Goal: Check status: Check status

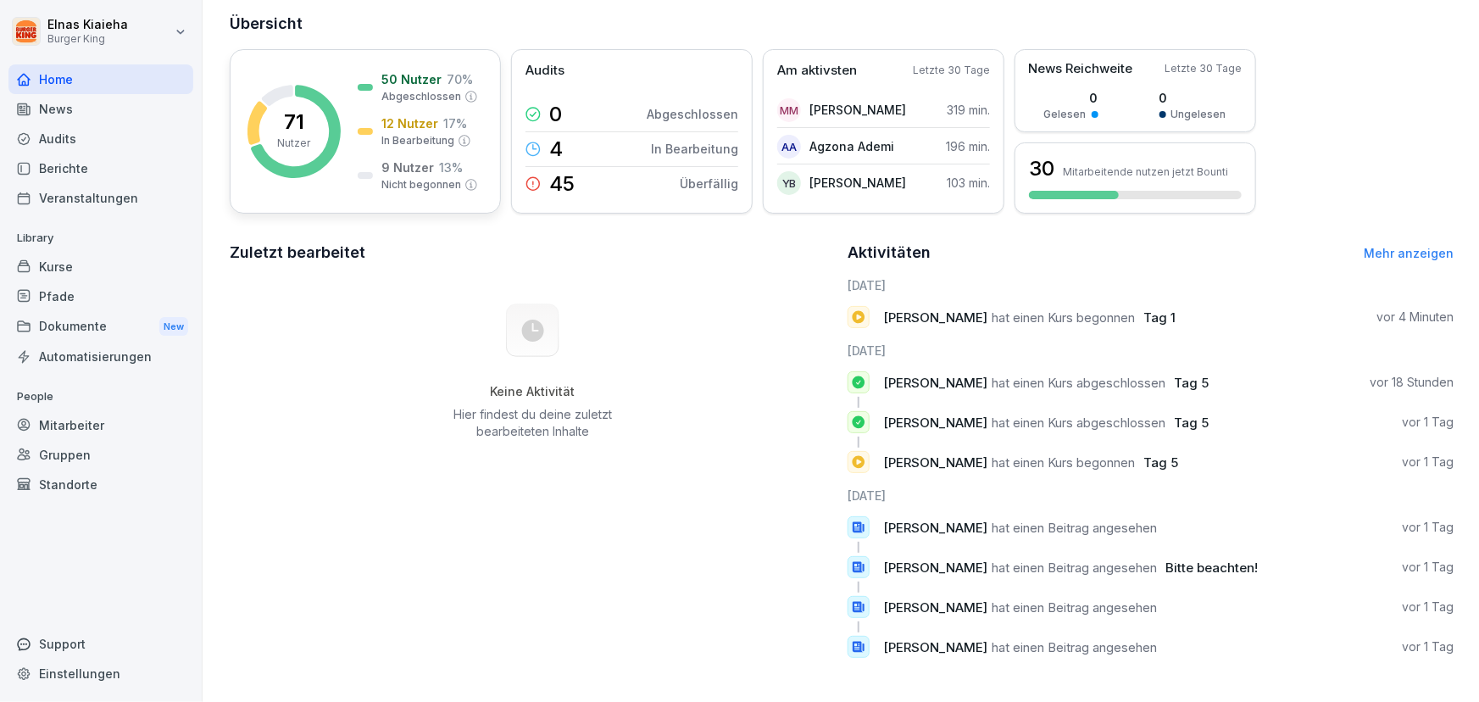
scroll to position [213, 0]
click at [109, 170] on div "Berichte" at bounding box center [100, 168] width 185 height 30
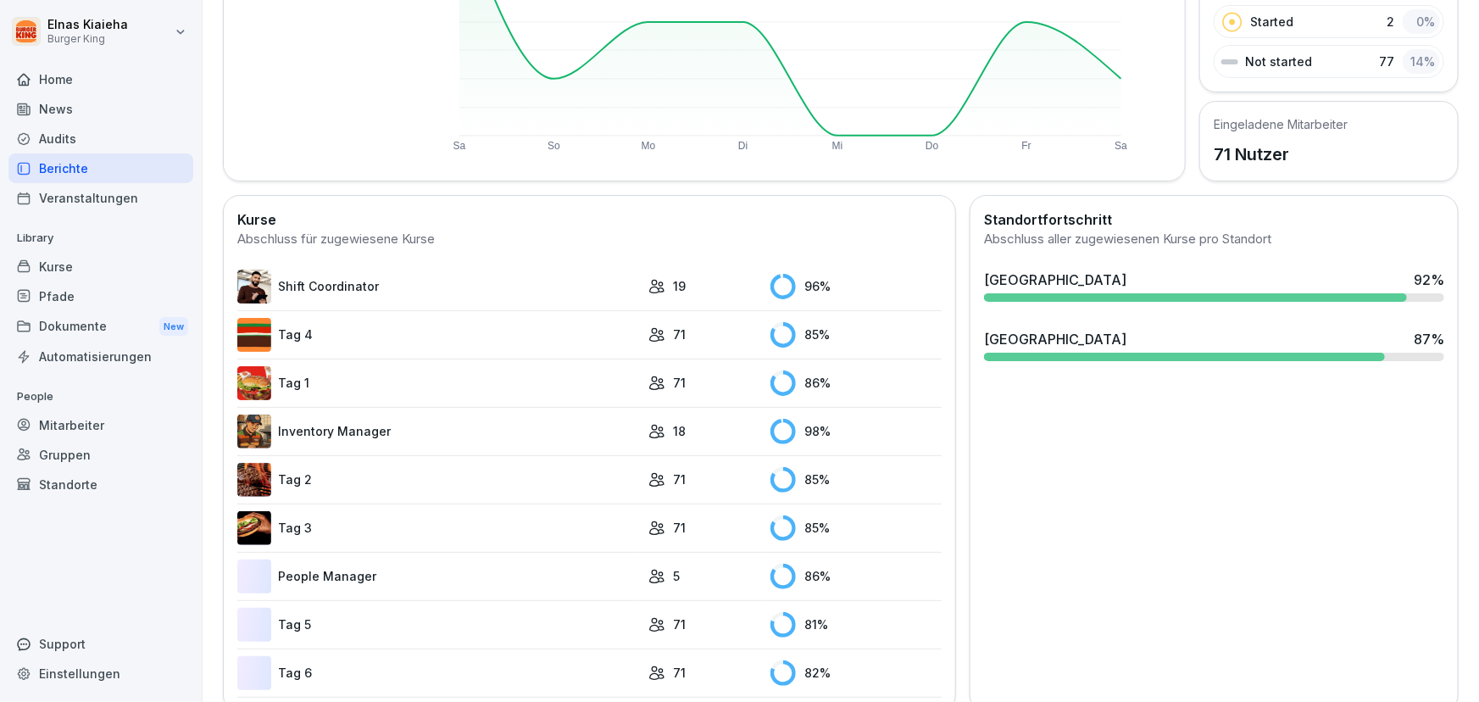
scroll to position [329, 0]
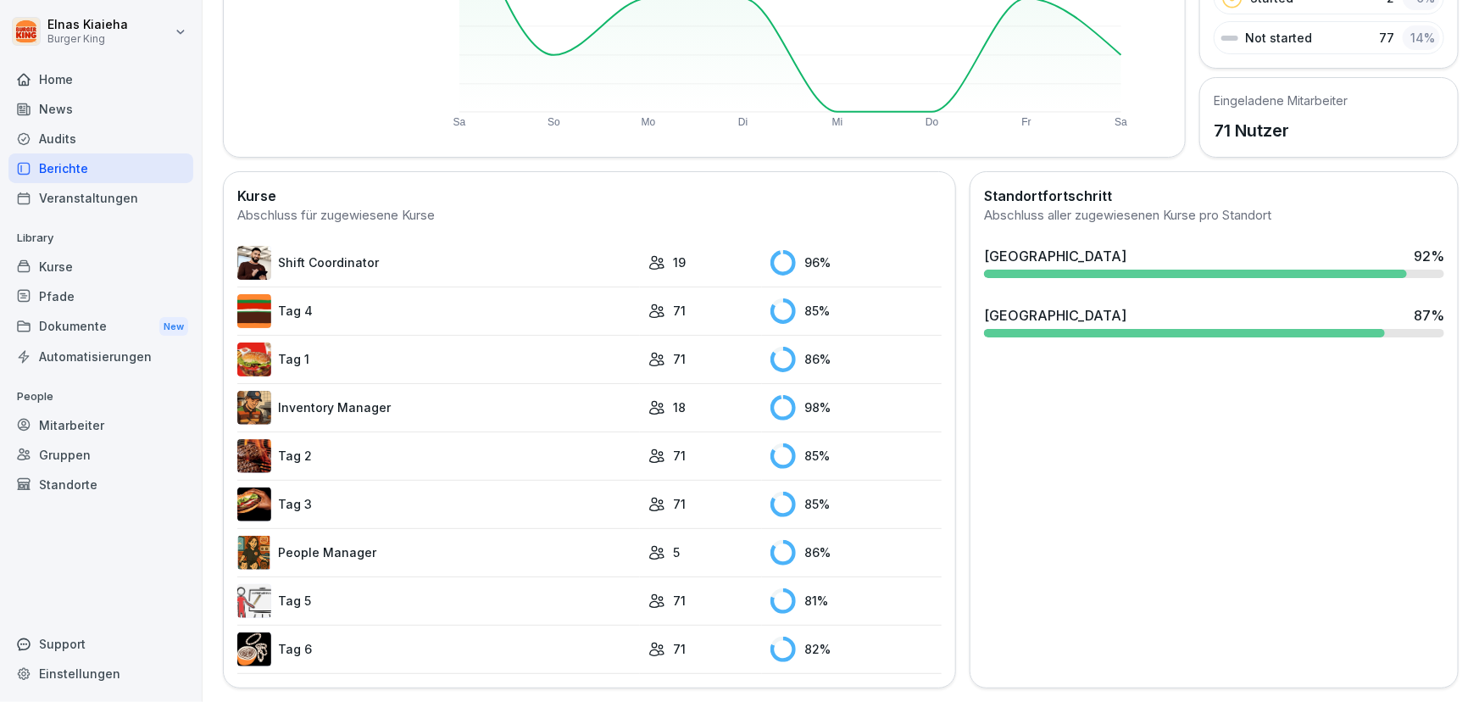
click at [276, 584] on link "Tag 5" at bounding box center [438, 601] width 403 height 34
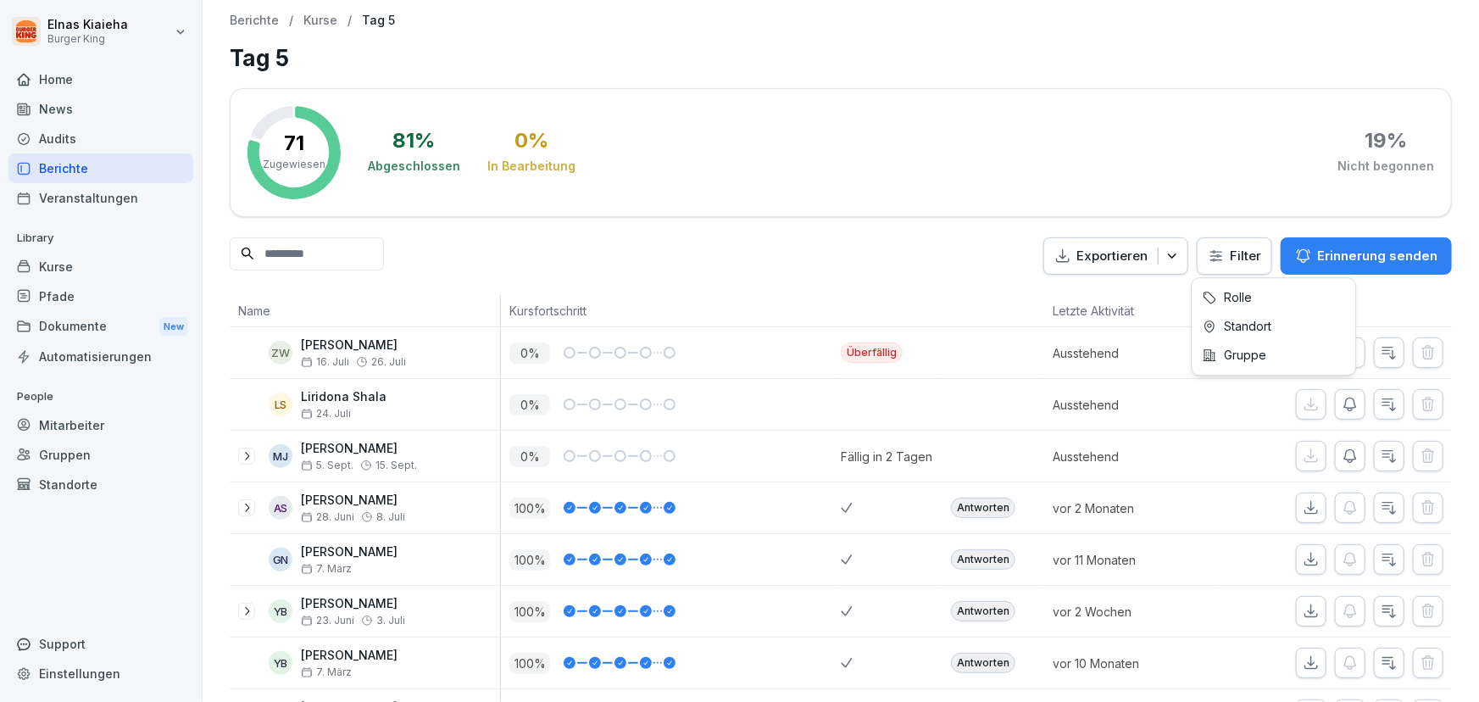
click at [1231, 253] on html "Elnas Kiaieha Burger King Home News Audits Berichte Veranstaltungen Library Kur…" at bounding box center [739, 351] width 1479 height 702
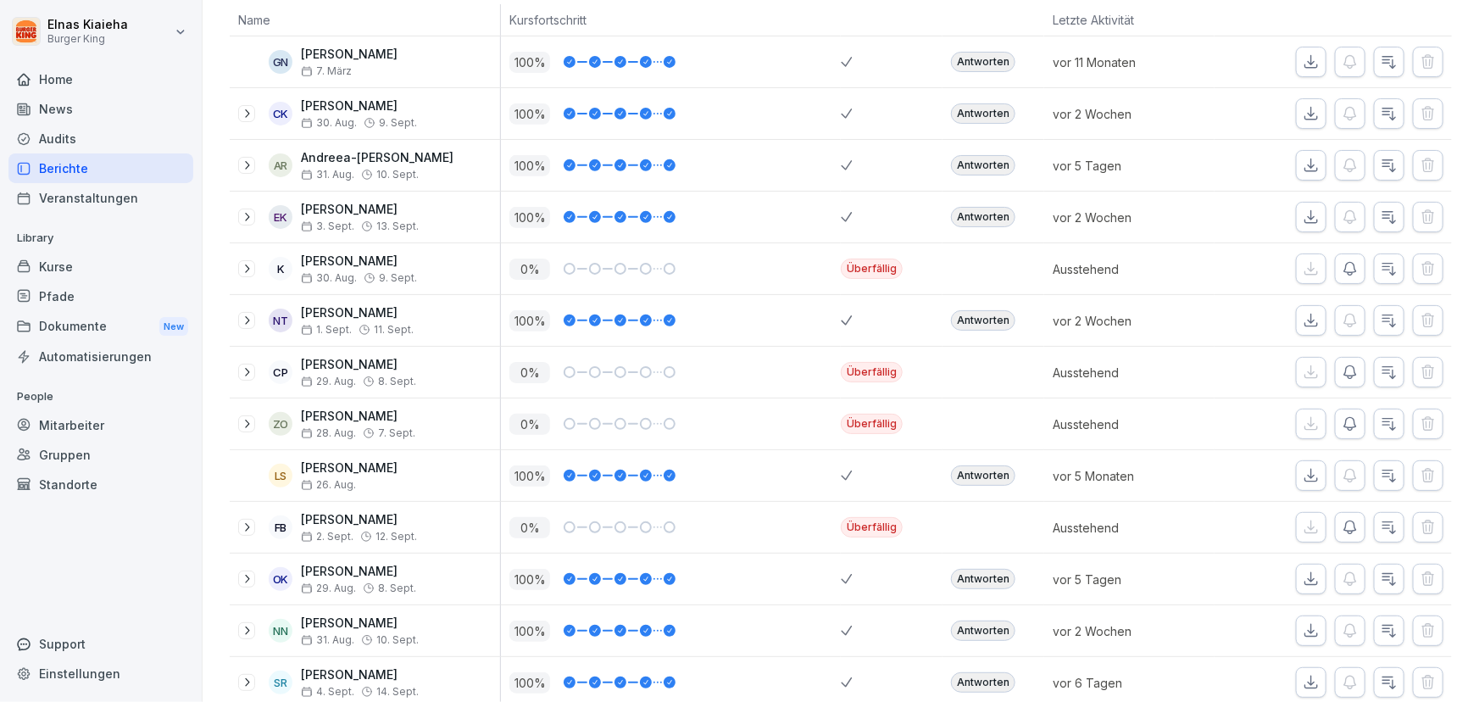
scroll to position [308, 0]
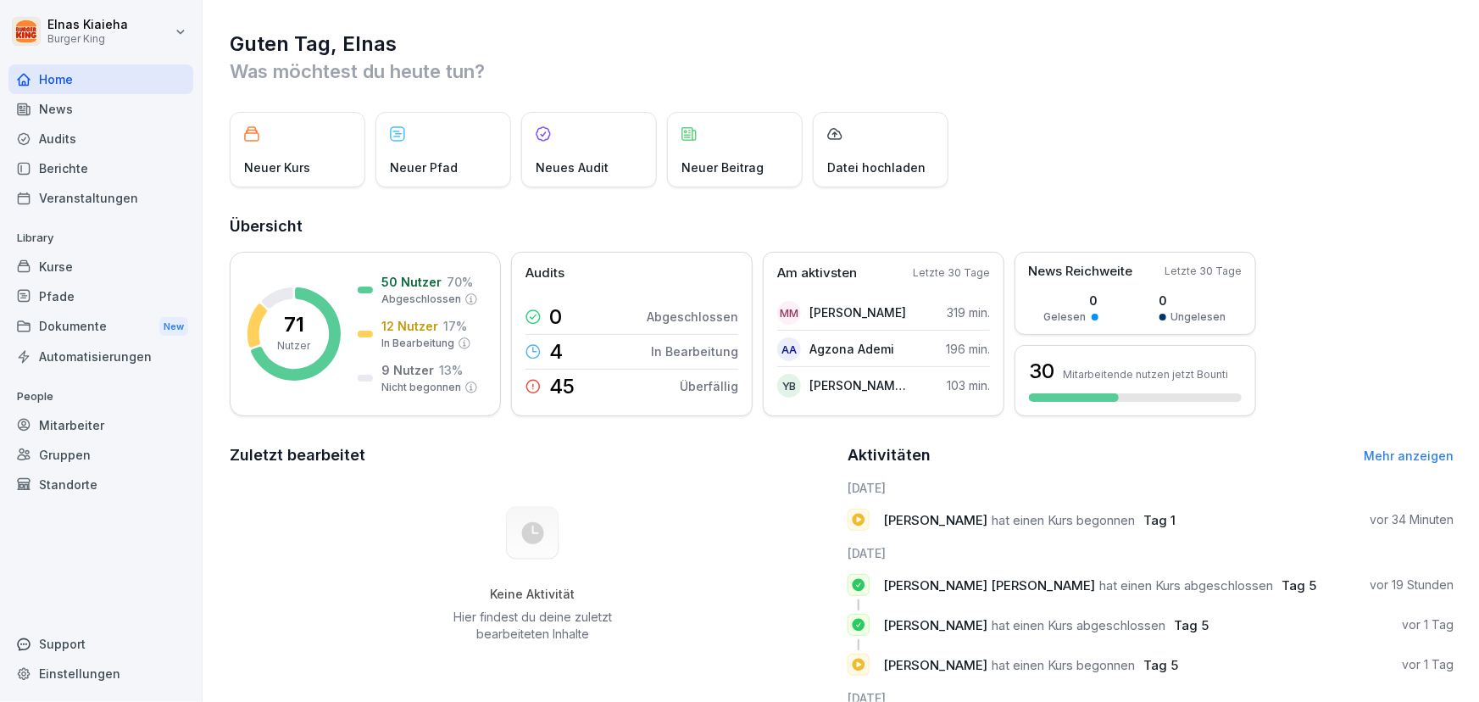
click at [75, 169] on div "Berichte" at bounding box center [100, 168] width 185 height 30
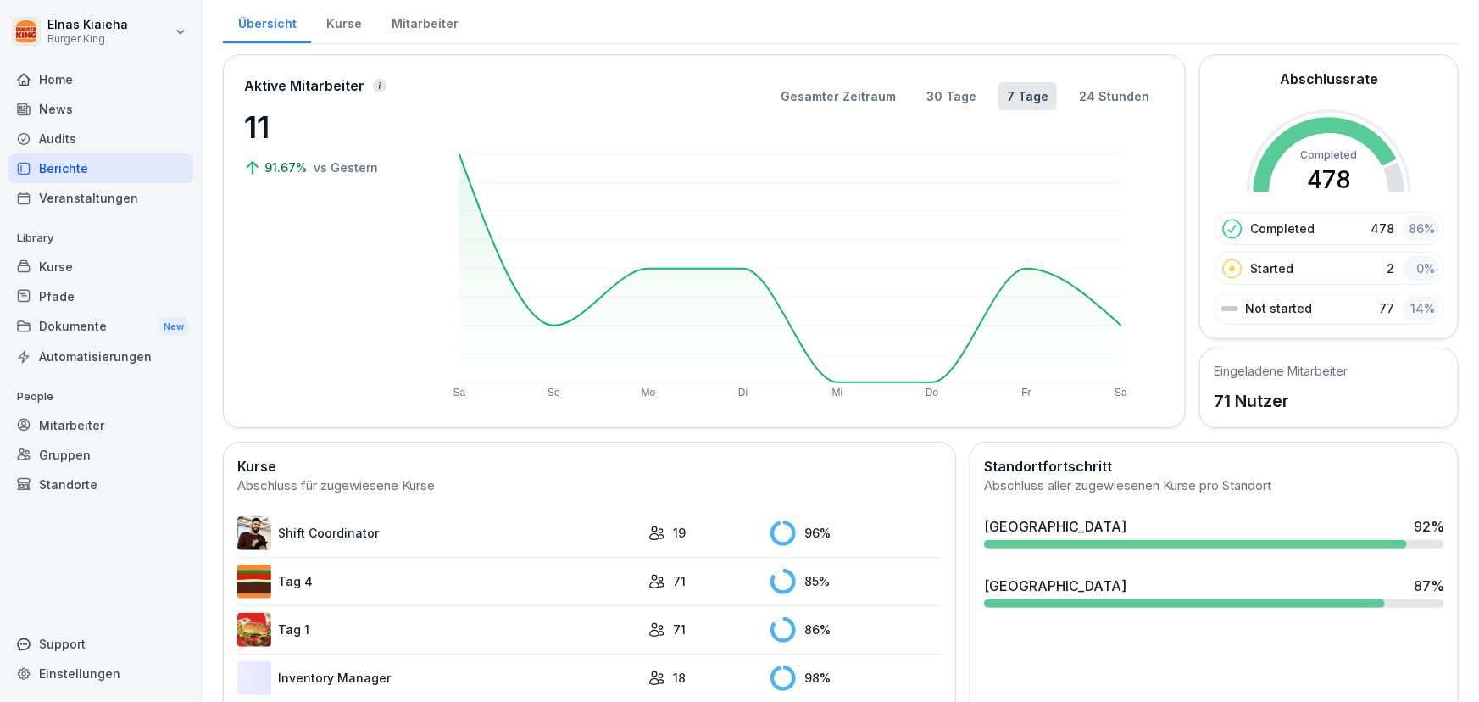
scroll to position [76, 0]
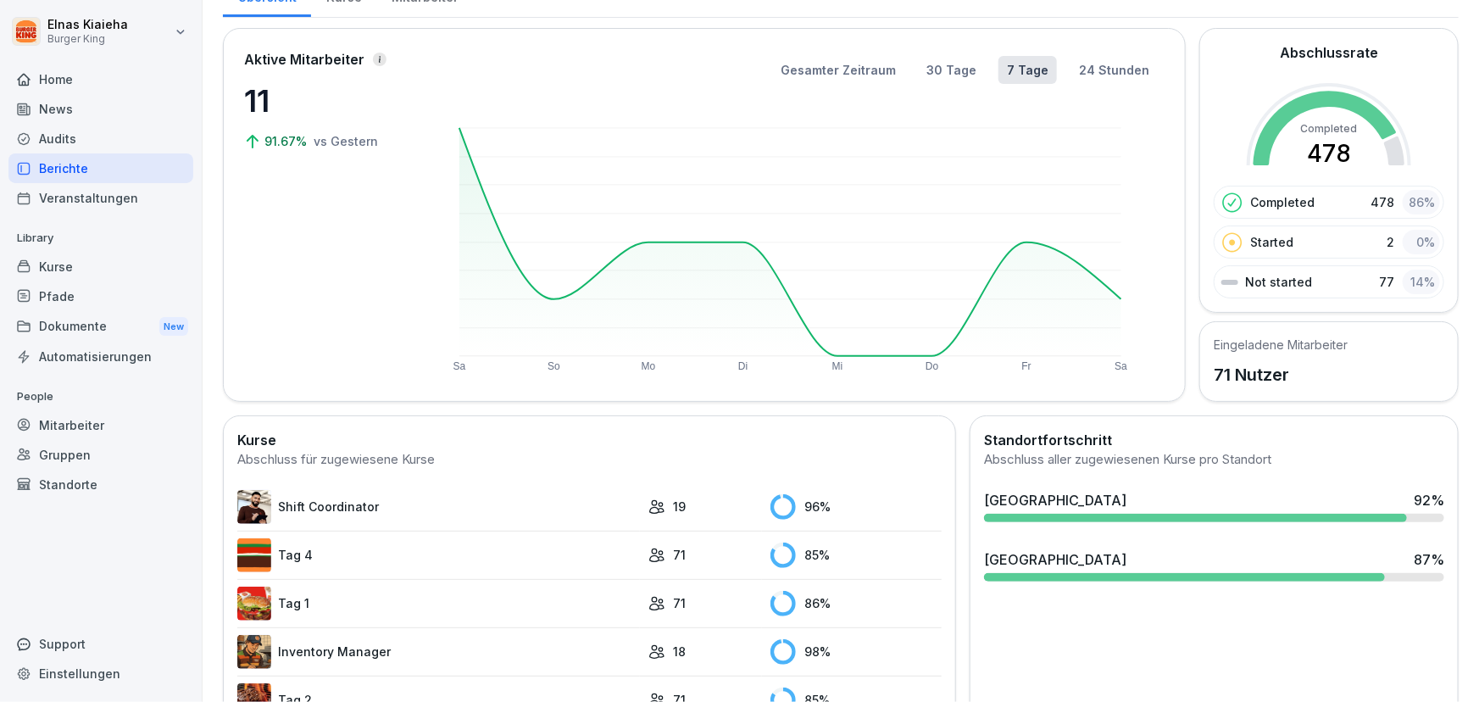
click at [296, 597] on link "Tag 1" at bounding box center [438, 604] width 403 height 34
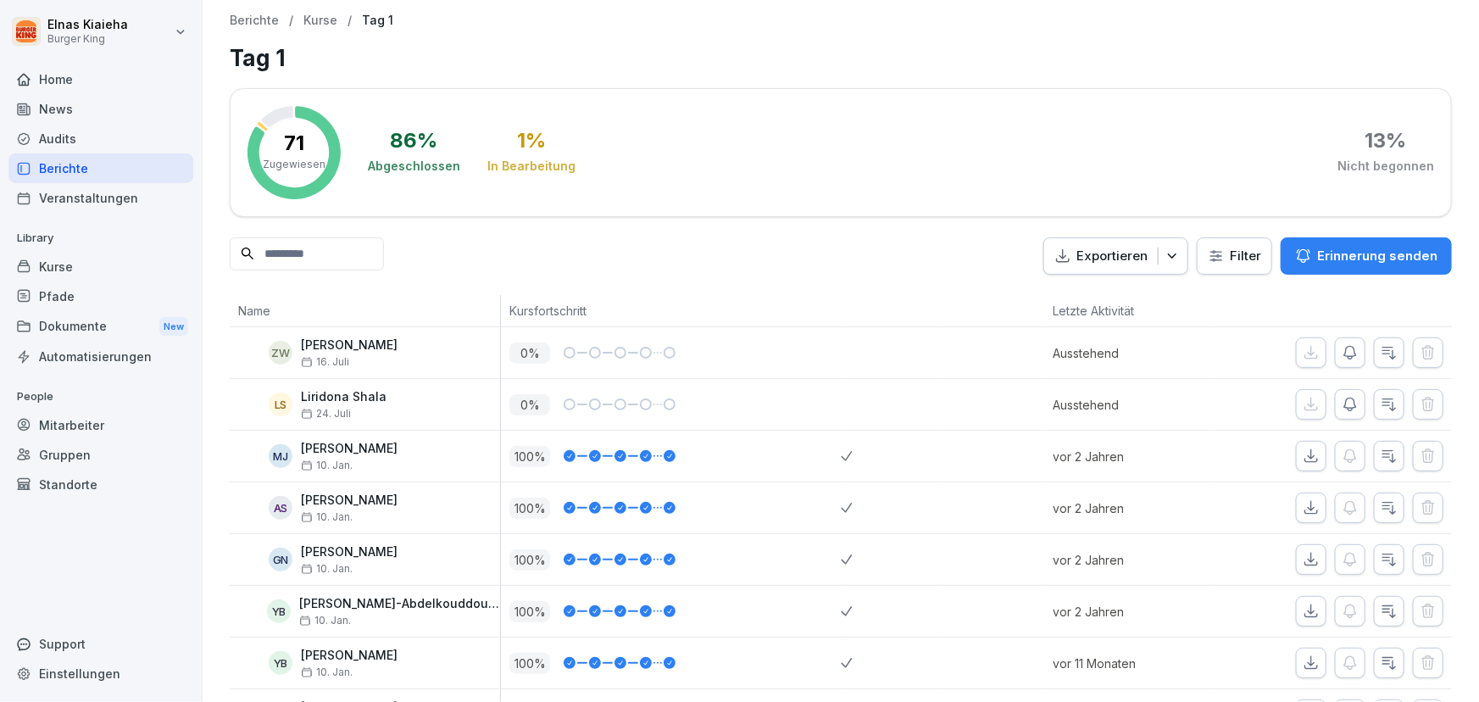
click at [1234, 256] on html "Elnas Kiaieha Burger King Home News Audits Berichte Veranstaltungen Library Kur…" at bounding box center [739, 351] width 1479 height 702
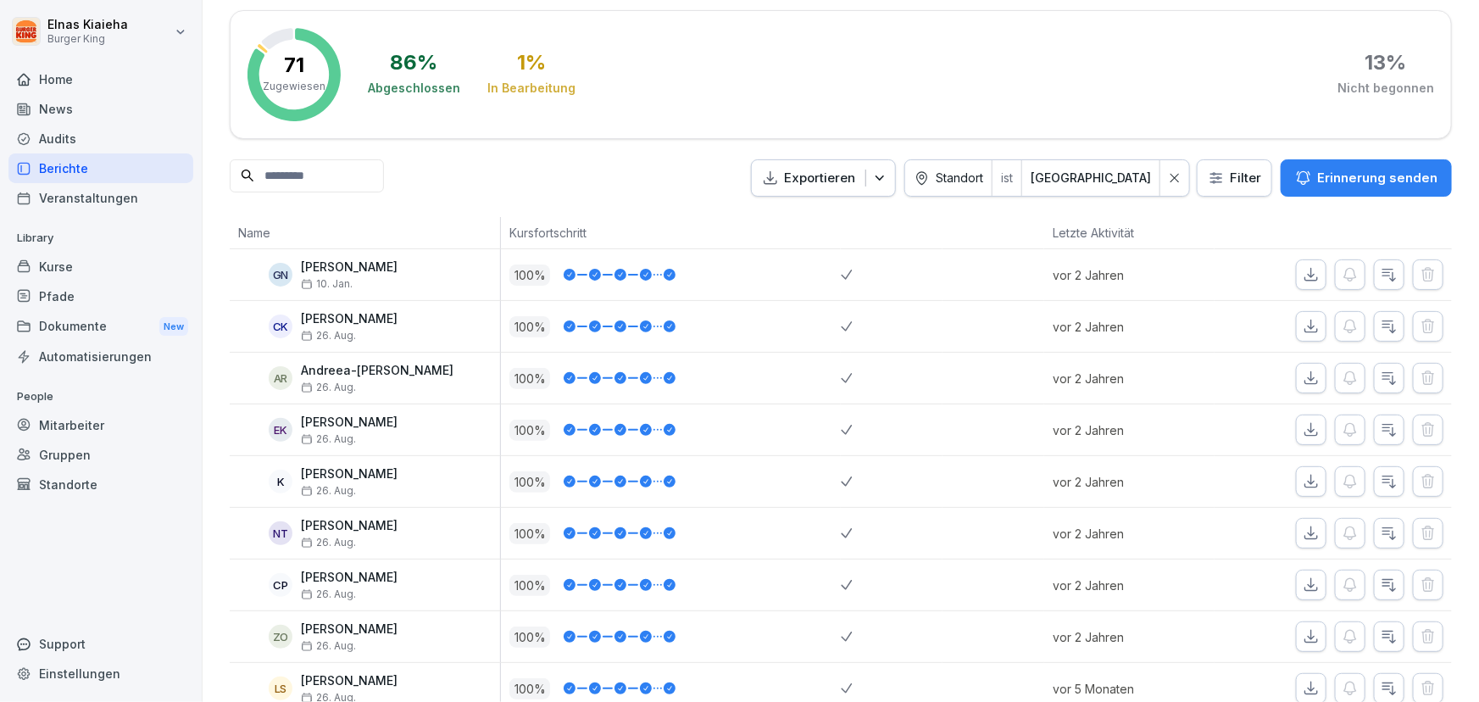
scroll to position [77, 0]
click at [314, 179] on input at bounding box center [307, 176] width 154 height 33
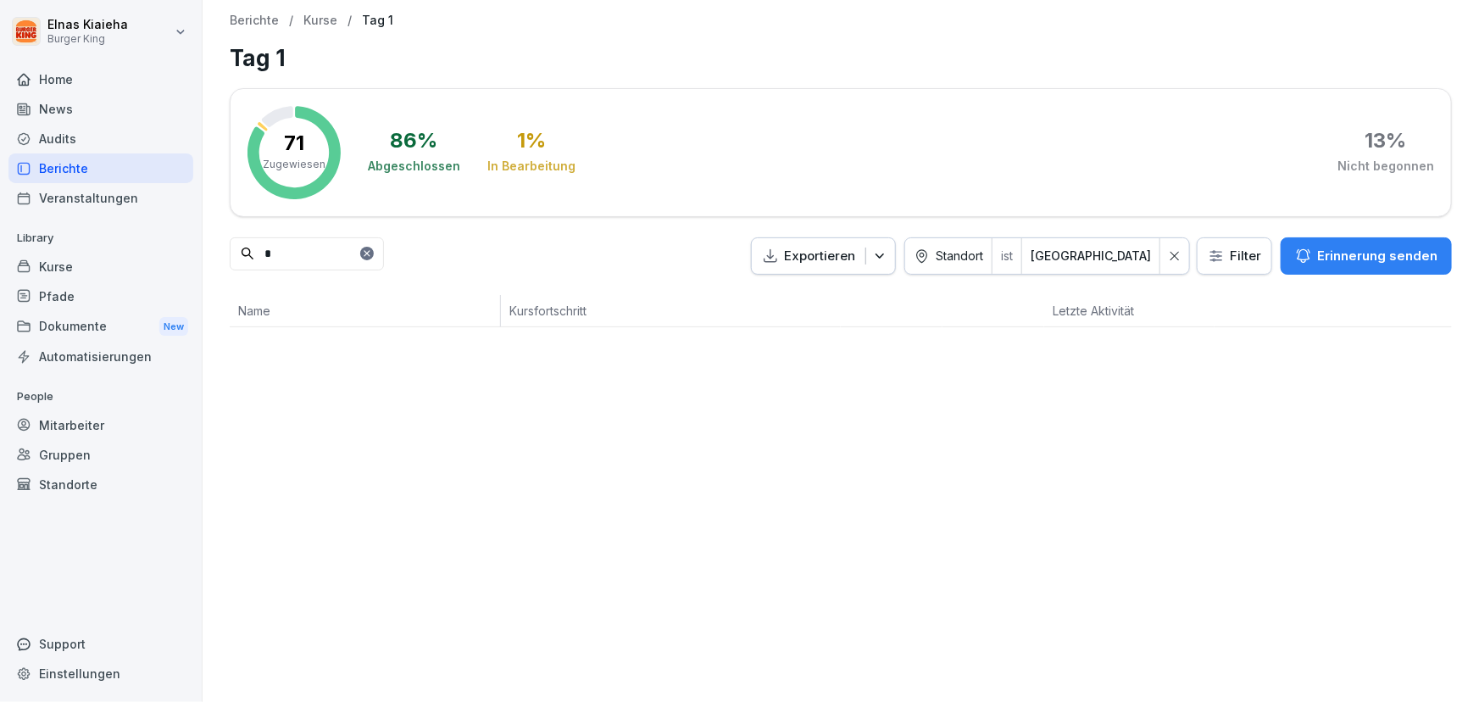
scroll to position [0, 0]
type input "***"
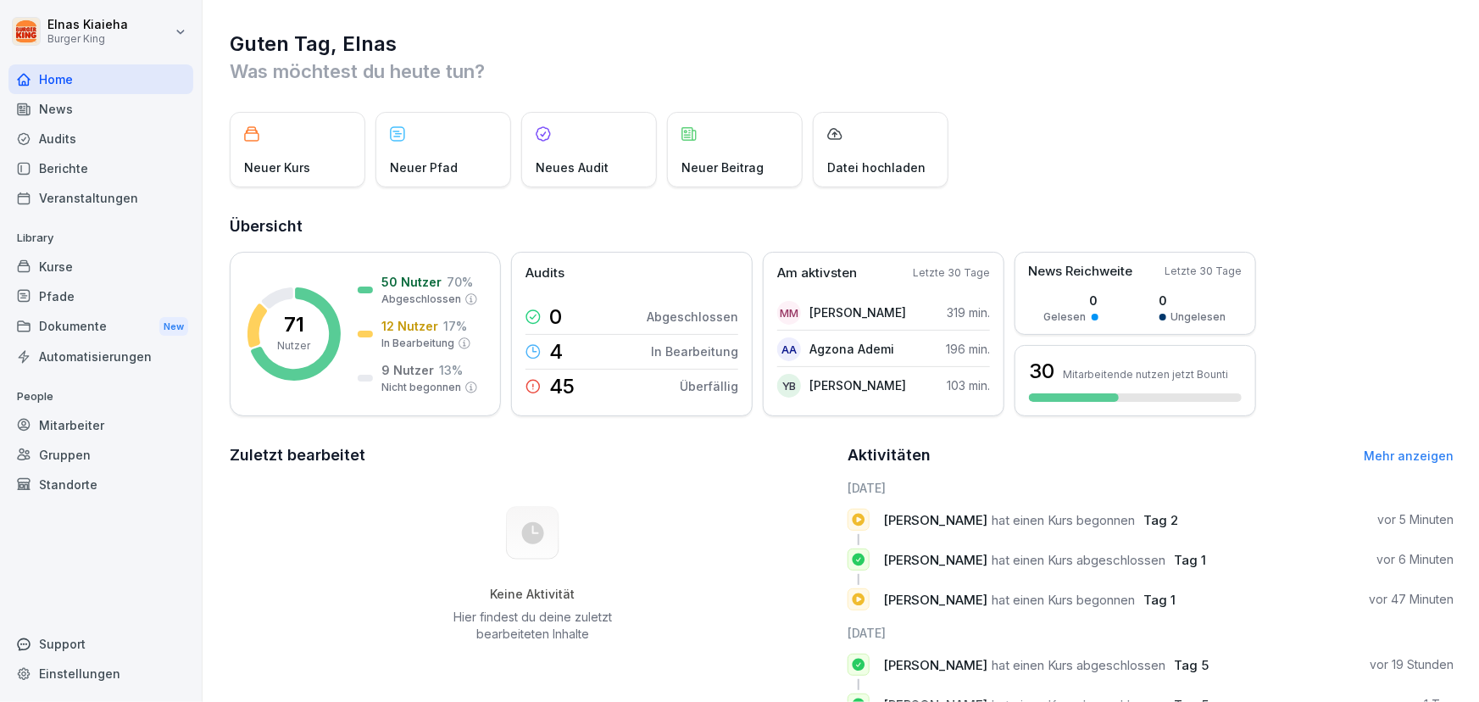
click at [57, 169] on div "Berichte" at bounding box center [100, 168] width 185 height 30
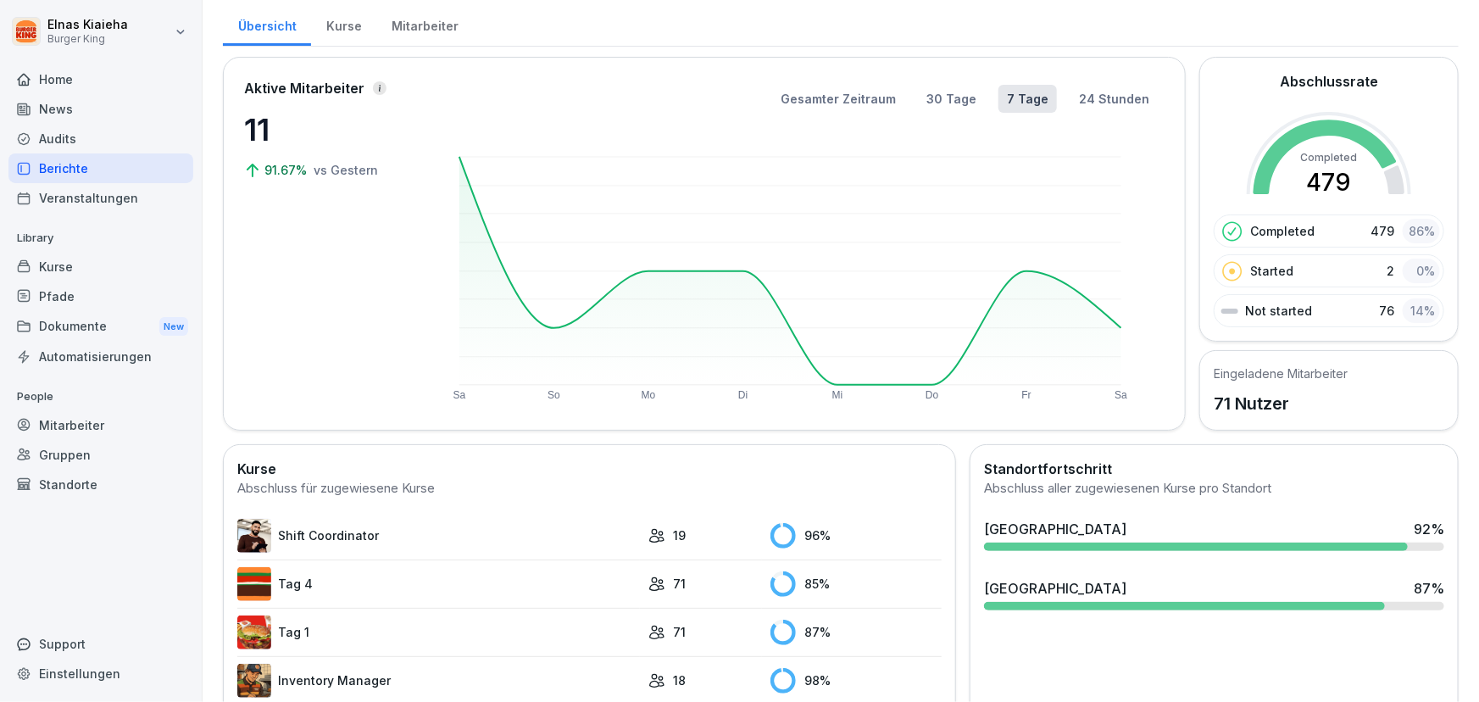
scroll to position [231, 0]
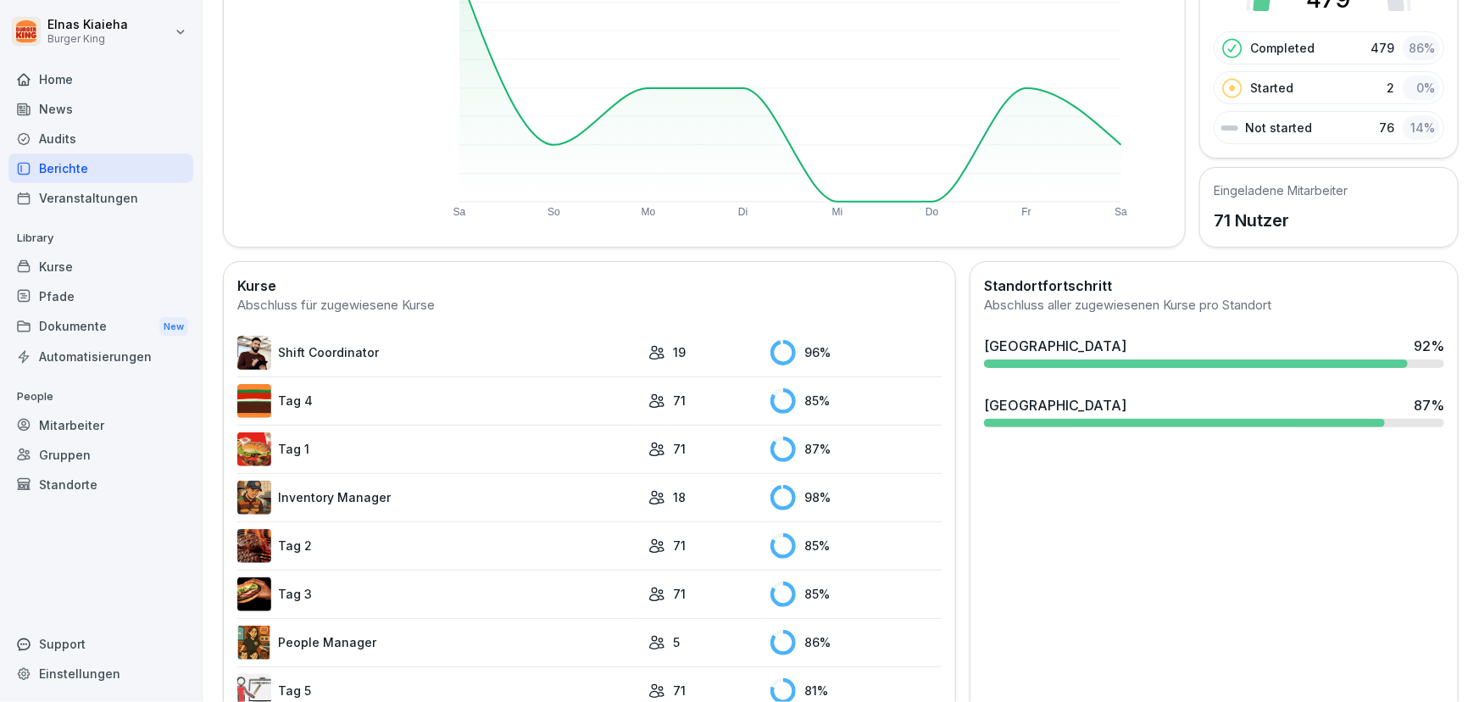
click at [300, 541] on link "Tag 2" at bounding box center [438, 546] width 403 height 34
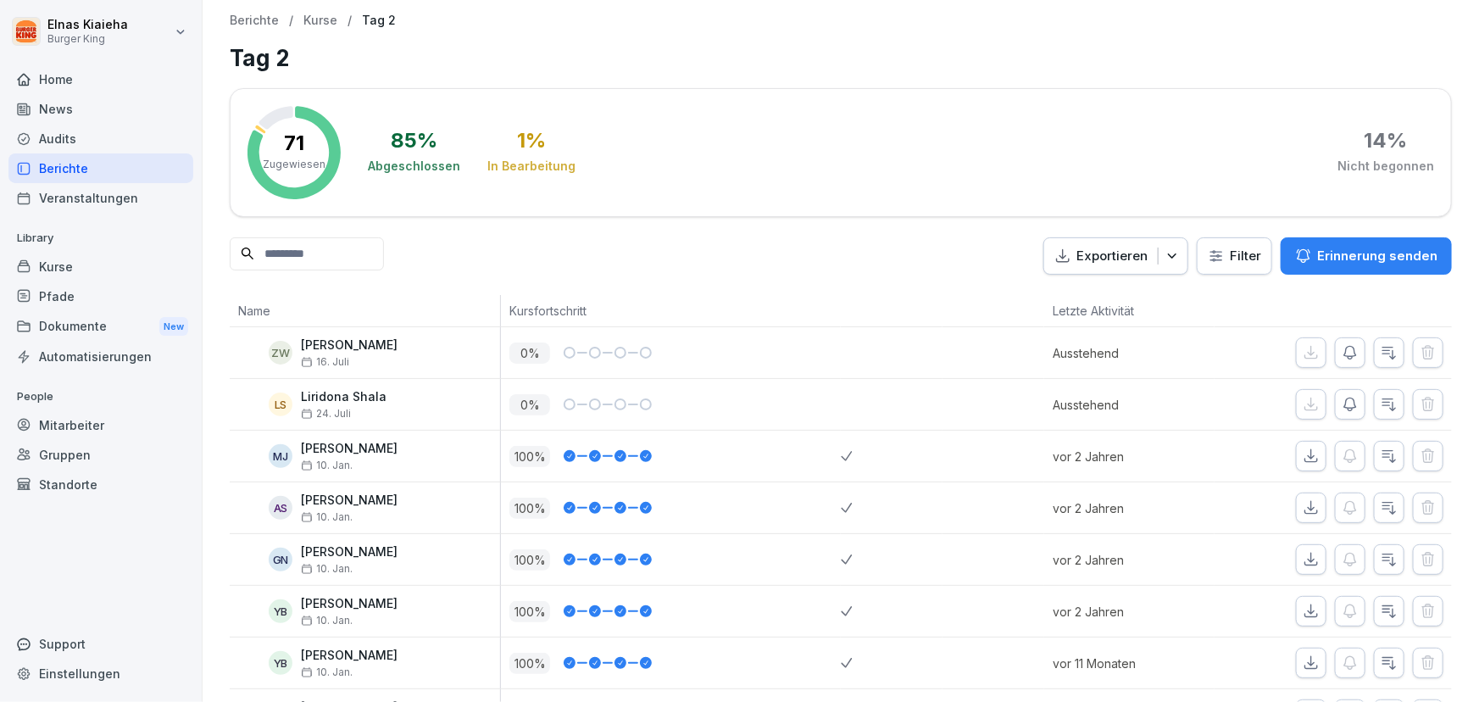
click at [1209, 261] on html "Elnas Kiaieha Burger King Home News Audits Berichte Veranstaltungen Library Kur…" at bounding box center [739, 351] width 1479 height 702
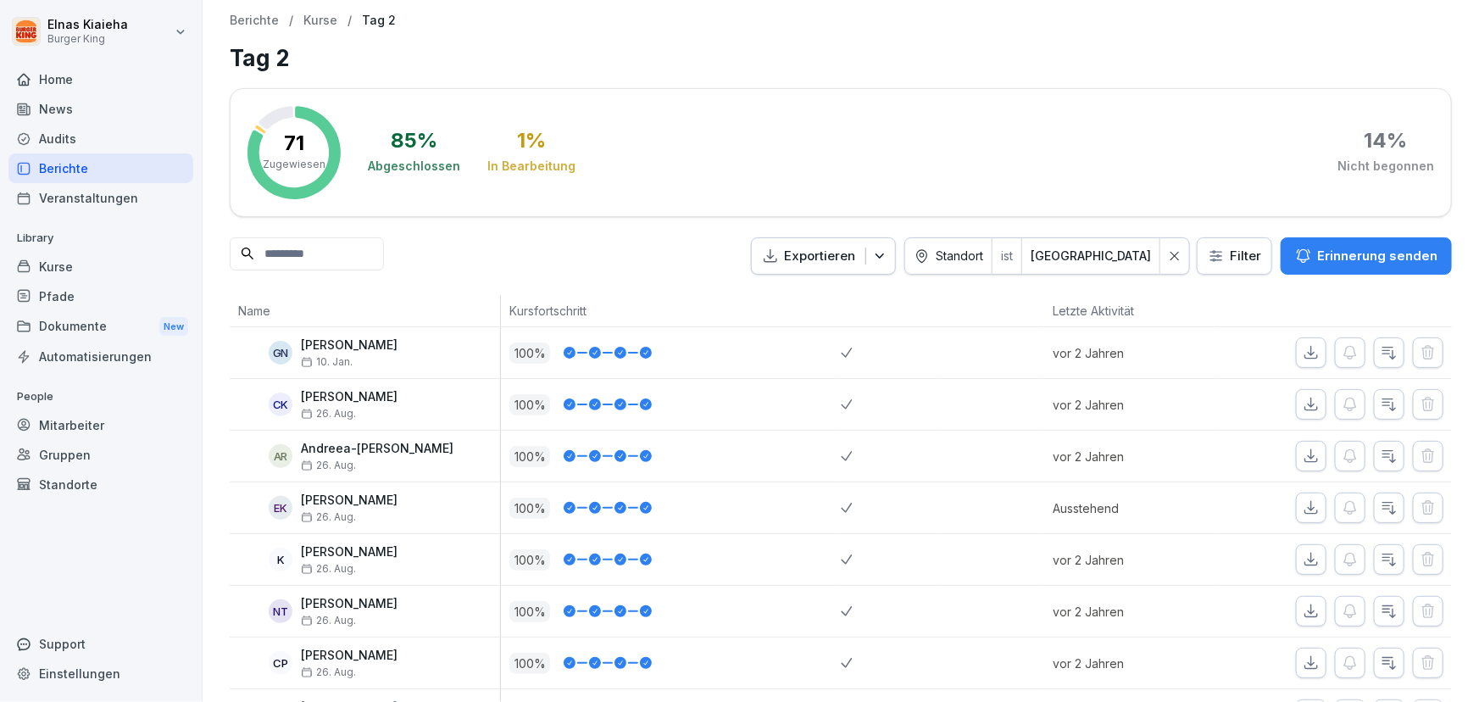
click at [307, 255] on input at bounding box center [307, 253] width 154 height 33
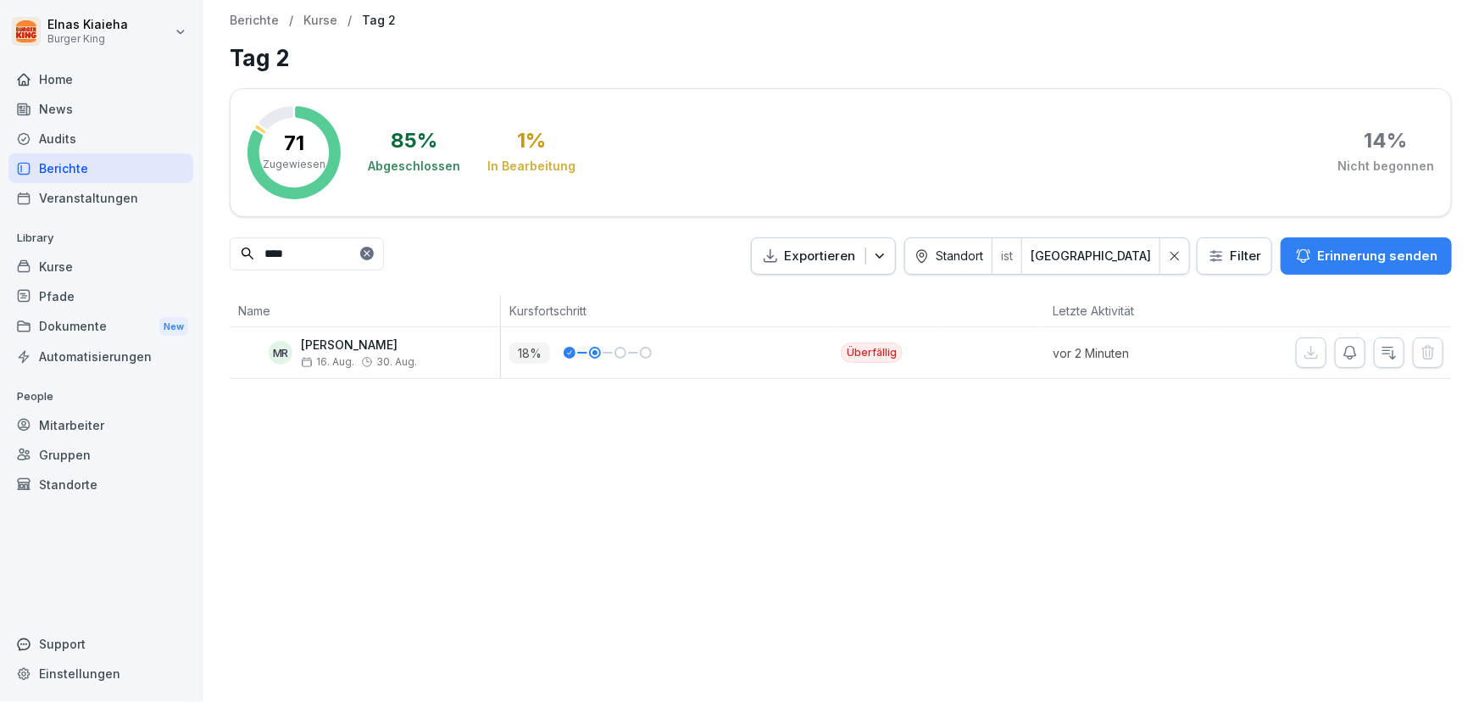
type input "*****"
